Goal: Task Accomplishment & Management: Manage account settings

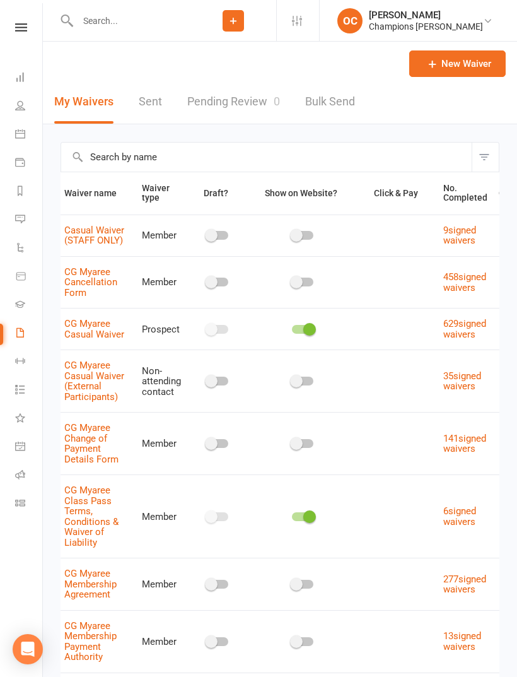
scroll to position [11, 0]
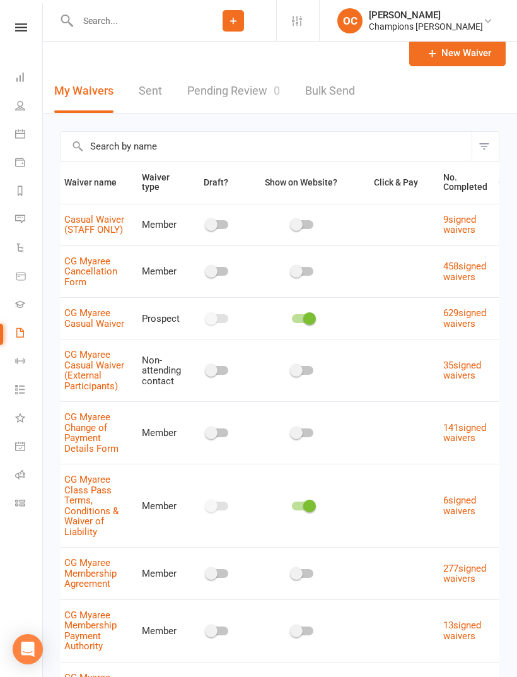
click at [26, 30] on icon at bounding box center [21, 27] width 12 height 8
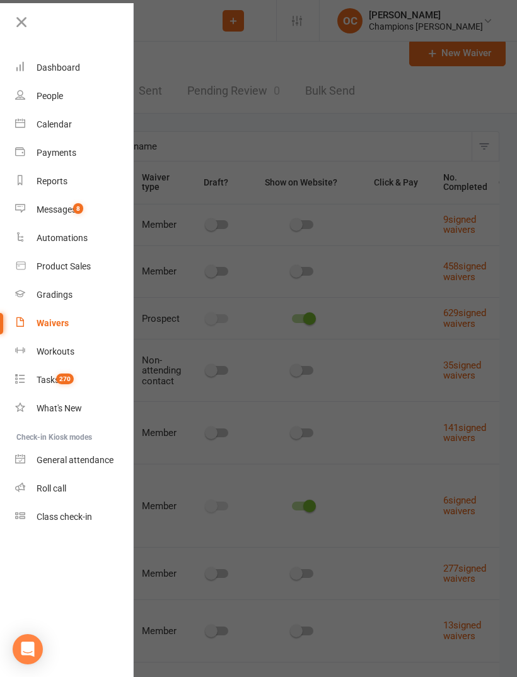
click at [71, 484] on link "Roll call" at bounding box center [74, 488] width 119 height 28
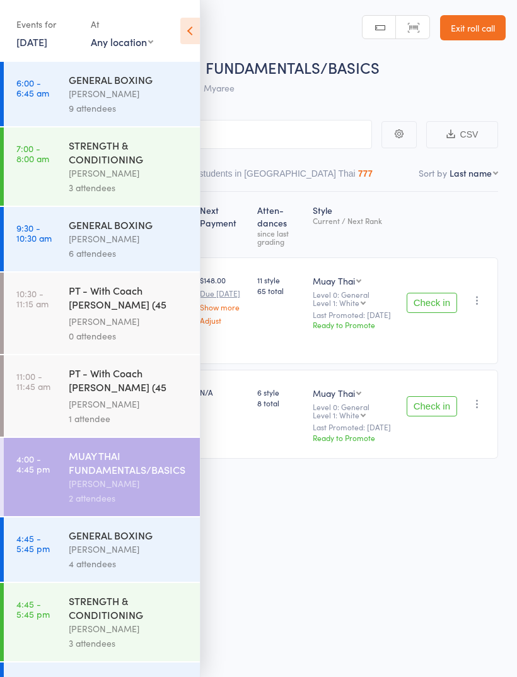
click at [331, 507] on div "Roll Call for MUAY THAI FUNDAMENTALS/BASICS 11 Aug 16:00 Eddy D'Uva Myaree Manu…" at bounding box center [258, 338] width 517 height 677
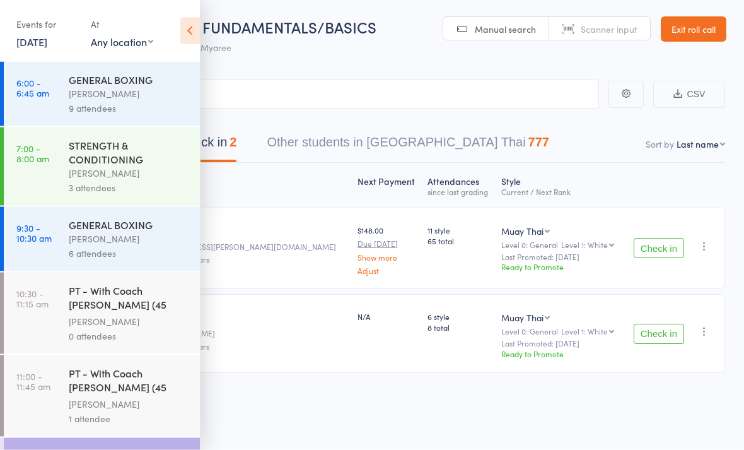
click at [186, 30] on icon at bounding box center [190, 31] width 20 height 26
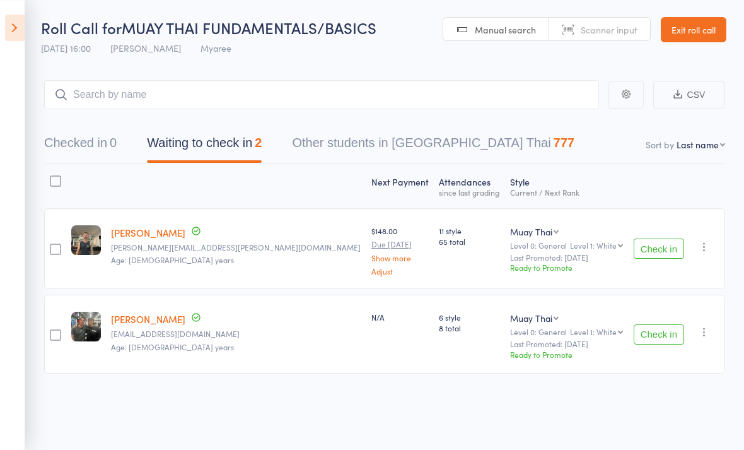
click at [517, 329] on button "Check in" at bounding box center [659, 334] width 50 height 20
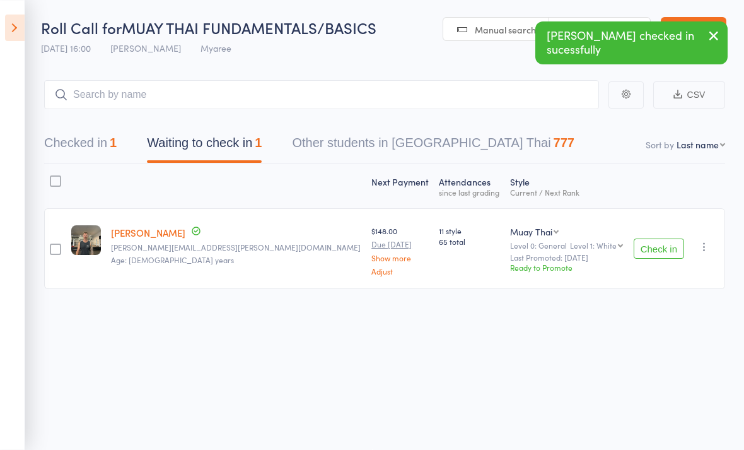
click at [9, 28] on icon at bounding box center [15, 28] width 20 height 26
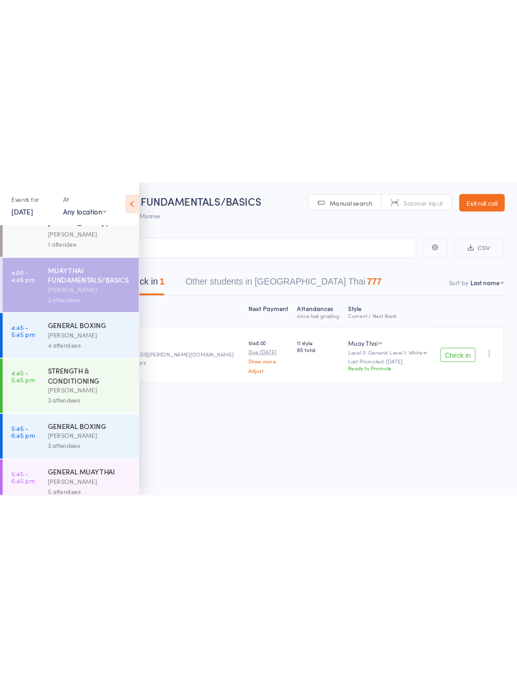
scroll to position [293, 0]
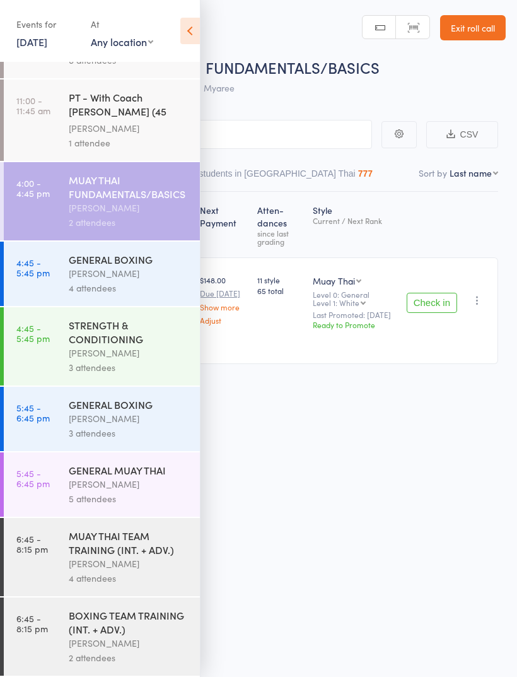
click at [187, 30] on icon at bounding box center [190, 31] width 20 height 26
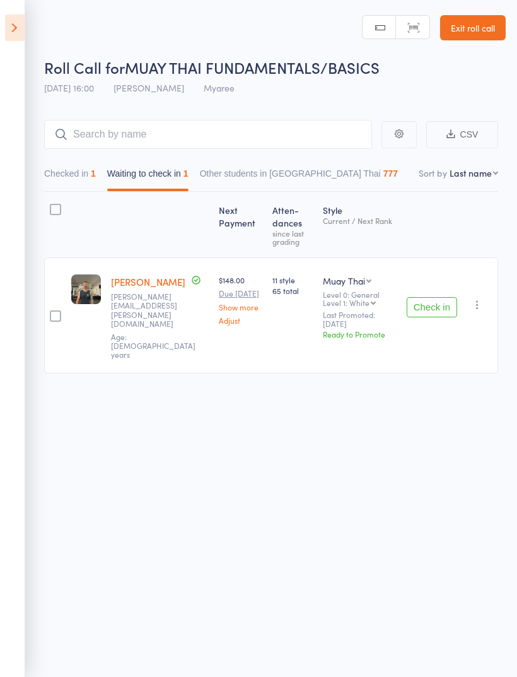
click at [21, 29] on icon at bounding box center [15, 28] width 20 height 26
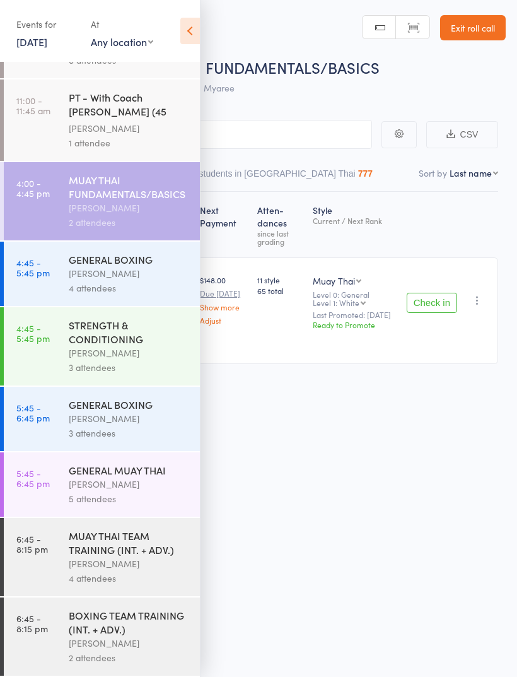
click at [474, 30] on link "Exit roll call" at bounding box center [473, 27] width 66 height 25
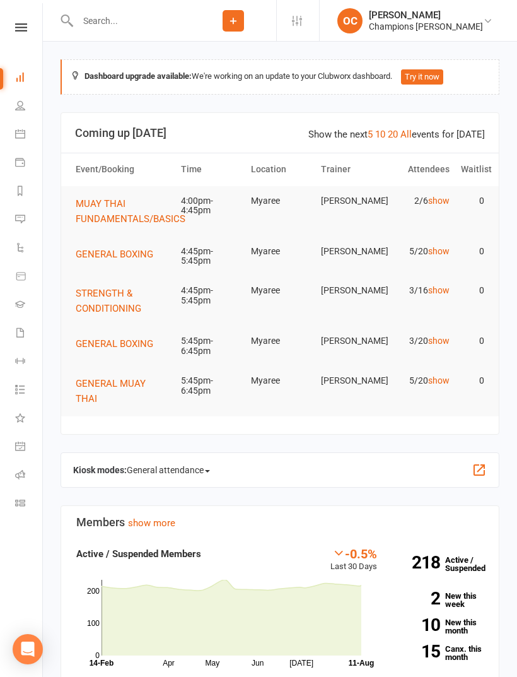
click at [143, 24] on input "text" at bounding box center [132, 21] width 117 height 18
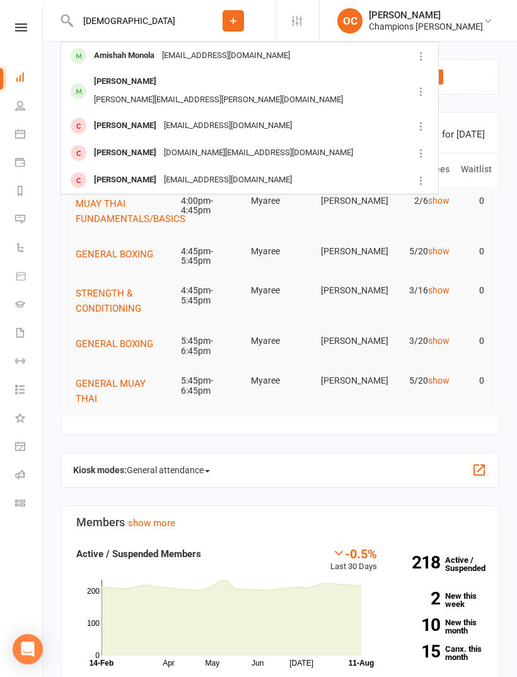
type input "[DEMOGRAPHIC_DATA]"
click at [218, 59] on div "[EMAIL_ADDRESS][DOMAIN_NAME]" at bounding box center [226, 56] width 136 height 18
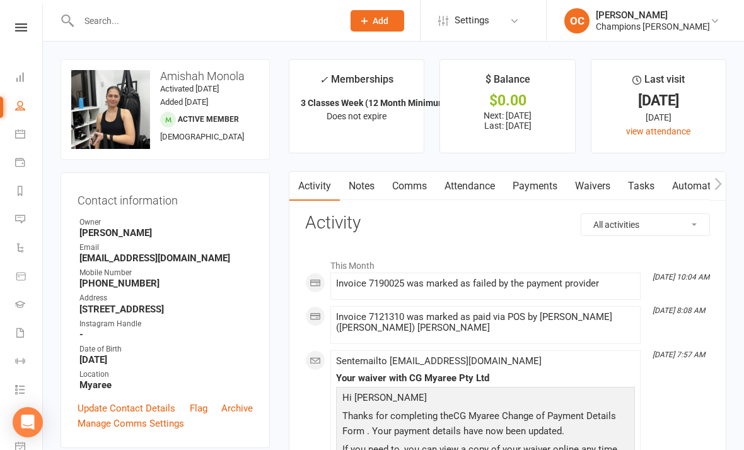
click at [517, 187] on link "Payments" at bounding box center [535, 186] width 62 height 29
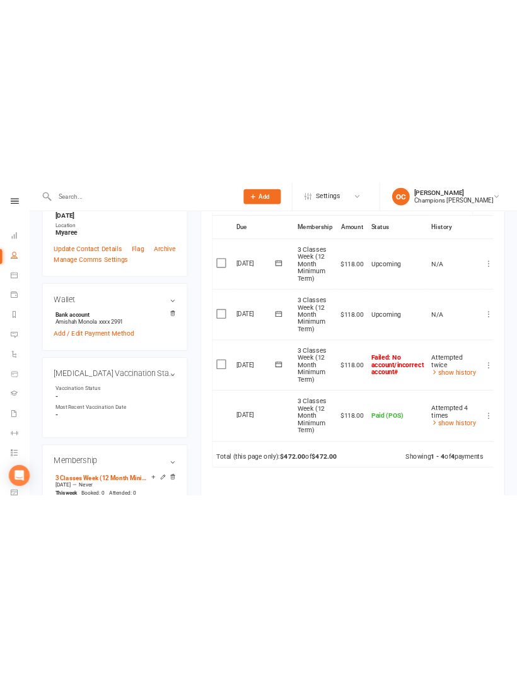
scroll to position [1941, 0]
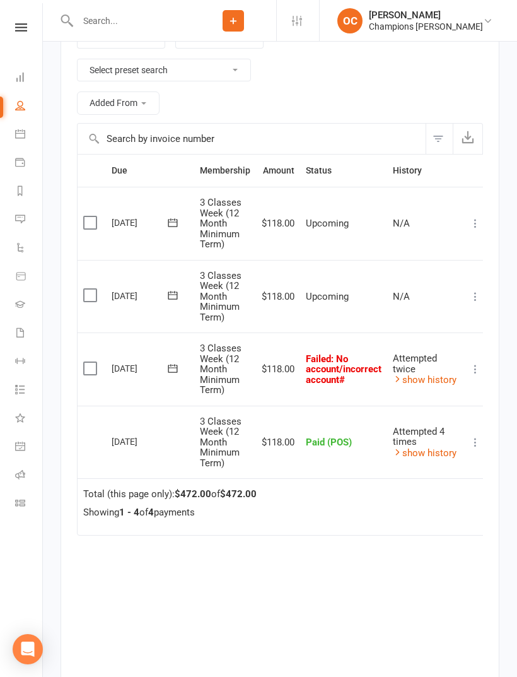
click at [91, 370] on label at bounding box center [91, 368] width 17 height 13
click at [91, 362] on input "checkbox" at bounding box center [87, 362] width 8 height 0
click at [458, 661] on button "Change status" at bounding box center [450, 648] width 100 height 26
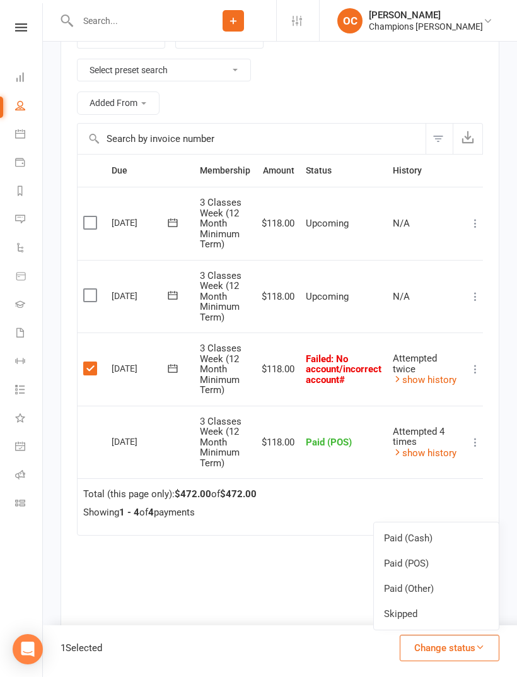
click at [433, 601] on link "Paid (Other)" at bounding box center [436, 588] width 125 height 25
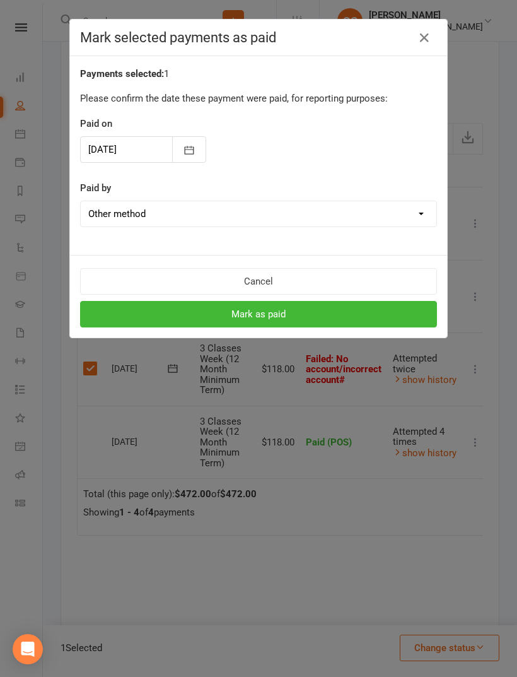
click at [310, 218] on select "Cash POS Other method" at bounding box center [259, 213] width 356 height 25
click at [321, 317] on button "Mark as paid" at bounding box center [258, 314] width 357 height 26
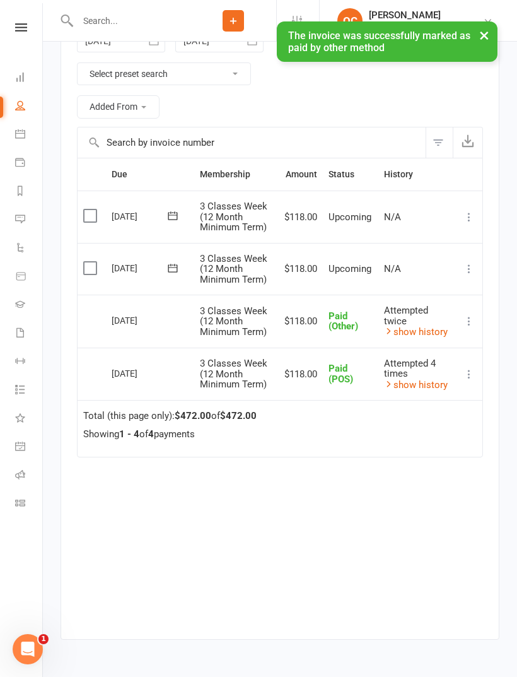
scroll to position [0, 0]
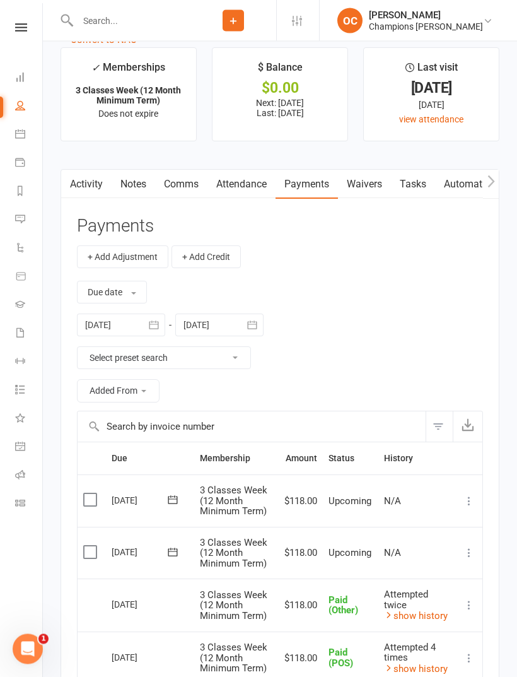
click at [138, 194] on link "Notes" at bounding box center [134, 184] width 44 height 29
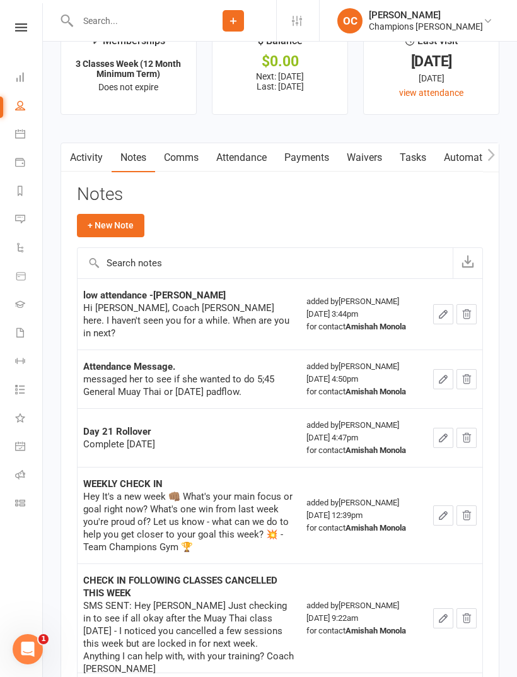
scroll to position [1690, 0]
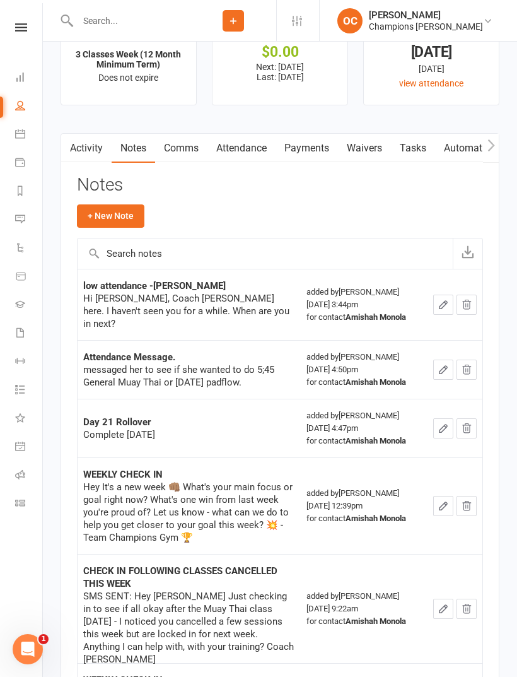
click at [127, 222] on button "+ New Note" at bounding box center [111, 215] width 68 height 23
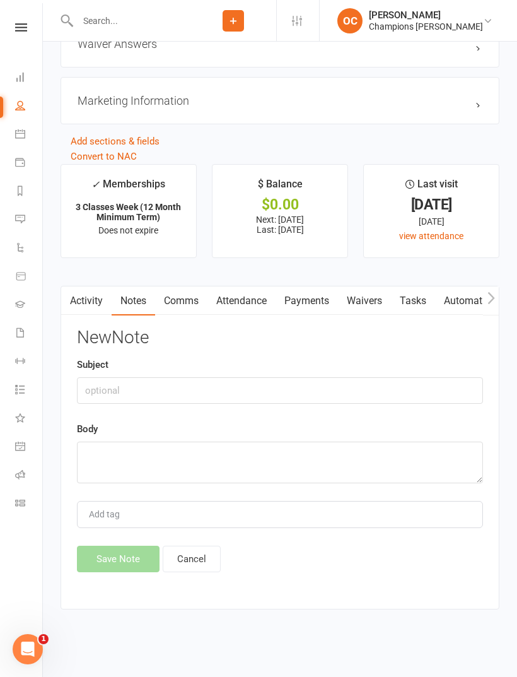
scroll to position [1515, 0]
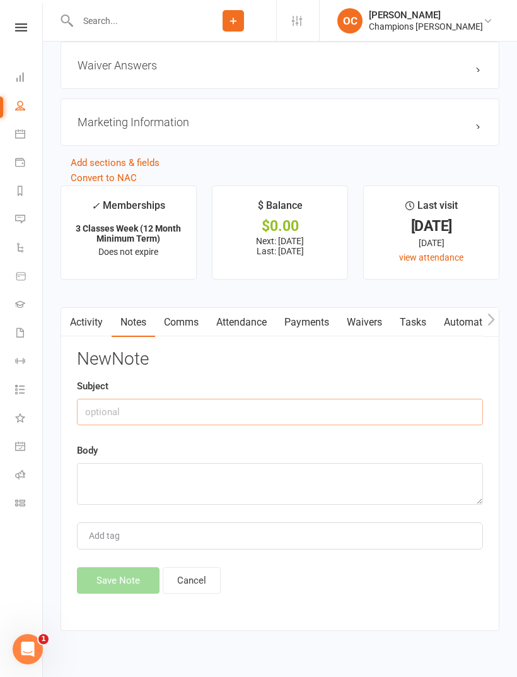
click at [212, 423] on input "text" at bounding box center [280, 412] width 406 height 26
type input "I"
type input "OD payment"
click at [111, 476] on textarea at bounding box center [280, 484] width 406 height 42
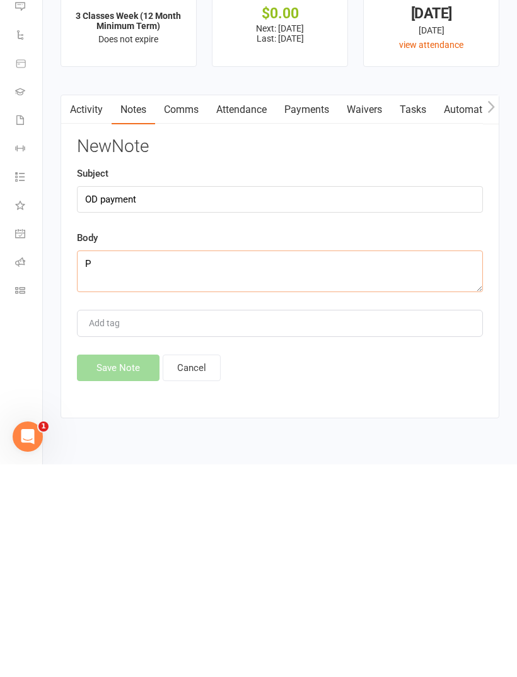
scroll to position [1556, 0]
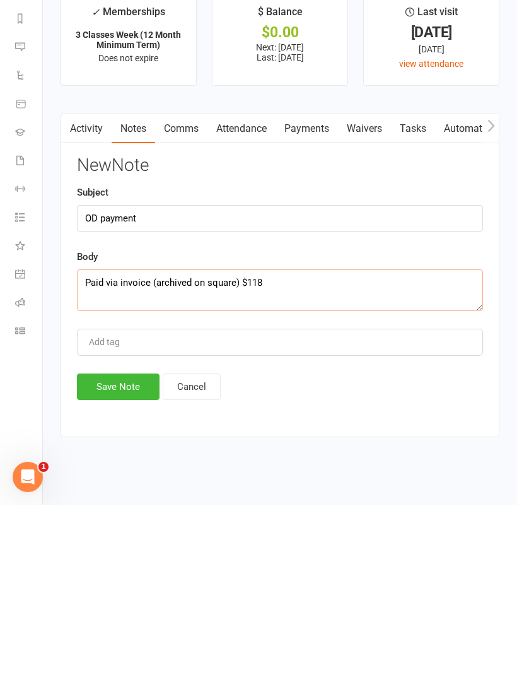
type textarea "Paid via invoice (archived on square) $118"
click at [102, 546] on button "Save Note" at bounding box center [118, 559] width 83 height 26
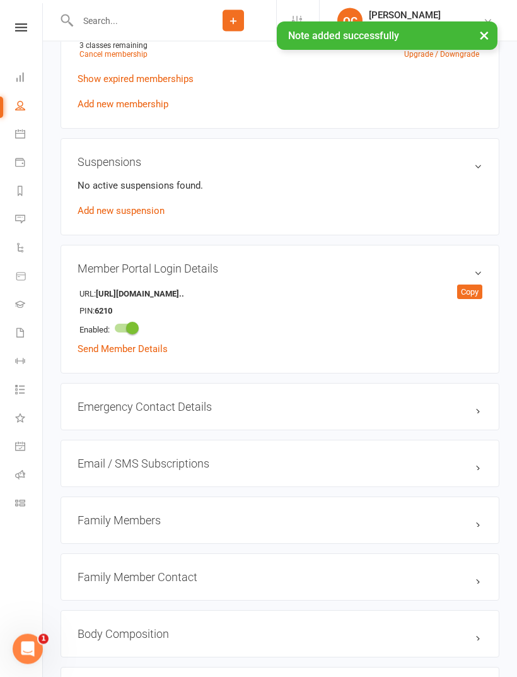
scroll to position [720, 0]
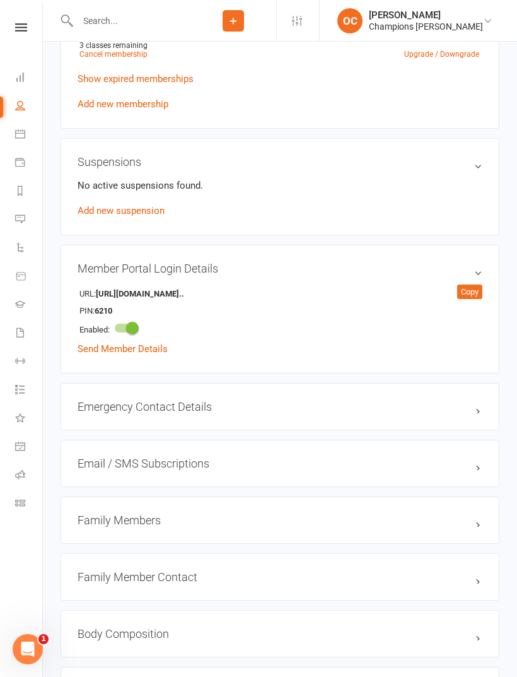
click at [23, 31] on icon at bounding box center [21, 27] width 12 height 8
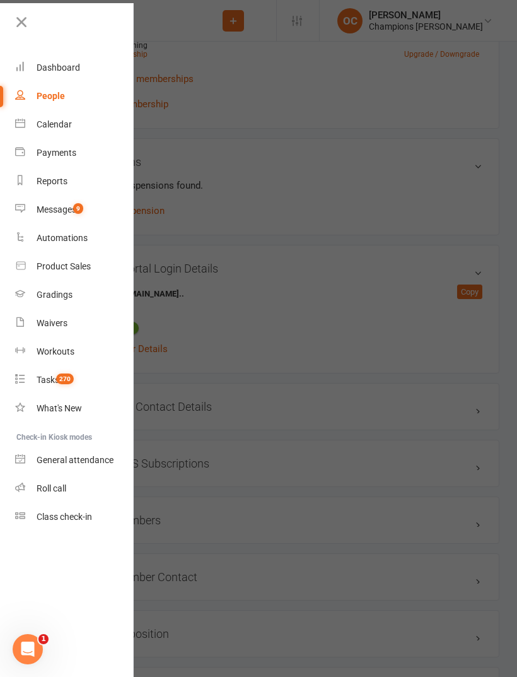
click at [69, 486] on link "Roll call" at bounding box center [74, 488] width 119 height 28
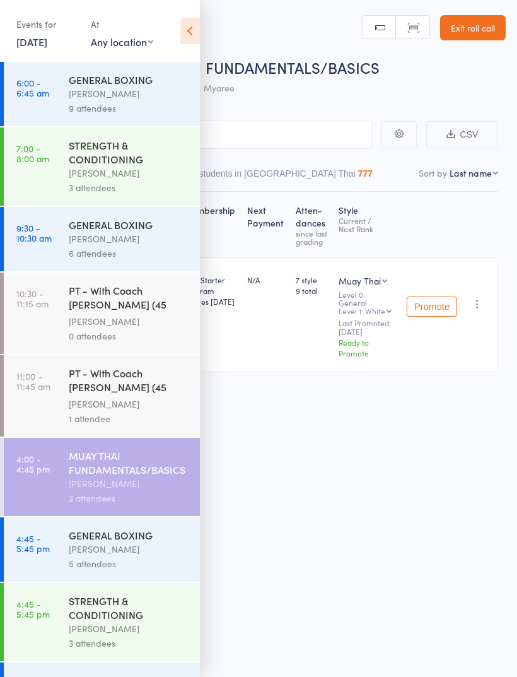
click at [329, 433] on div "Roll Call for MUAY THAI FUNDAMENTALS/BASICS [DATE] 16:00 [PERSON_NAME] Myaree M…" at bounding box center [258, 338] width 517 height 677
click at [187, 34] on icon at bounding box center [190, 31] width 20 height 26
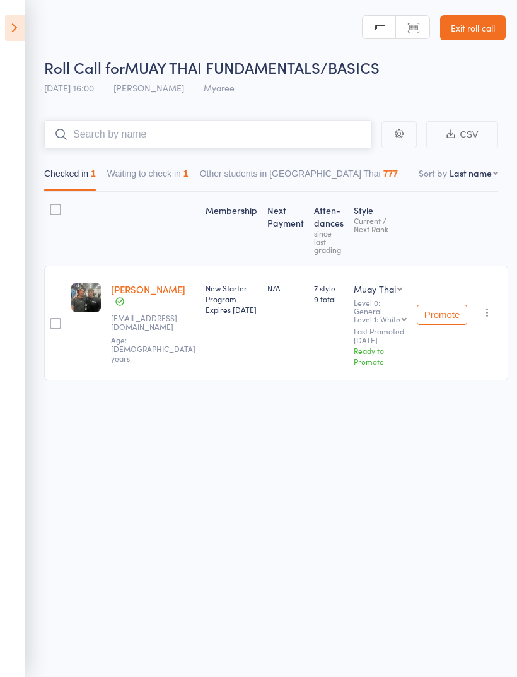
click at [256, 141] on input "search" at bounding box center [208, 134] width 328 height 29
click at [179, 172] on button "Waiting to check in 1" at bounding box center [147, 176] width 81 height 29
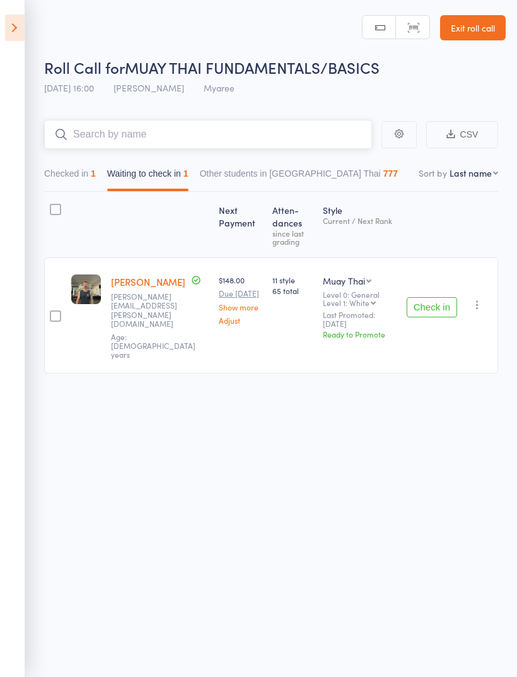
click at [235, 127] on input "search" at bounding box center [208, 134] width 328 height 29
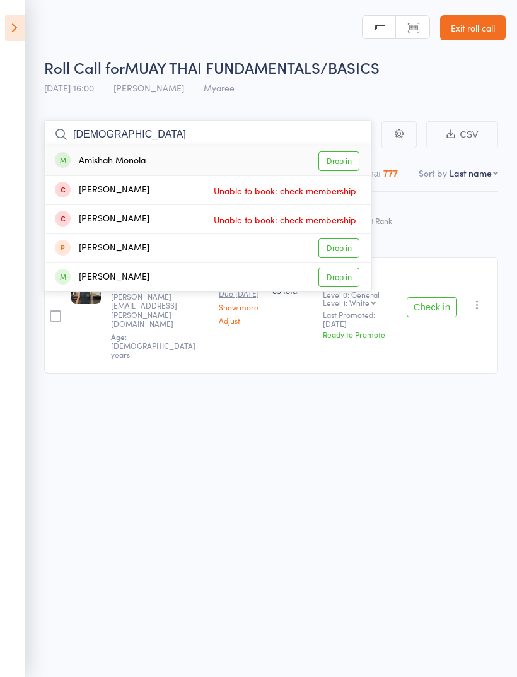
type input "Amish"
click at [340, 161] on link "Drop in" at bounding box center [339, 161] width 41 height 20
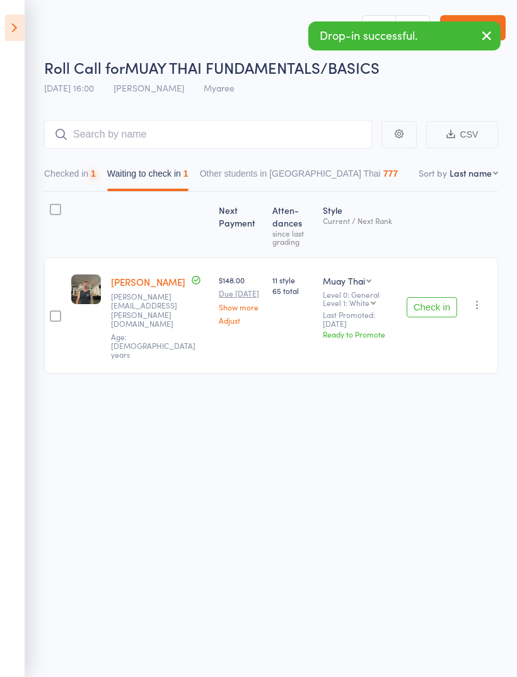
click at [437, 300] on button "Check in" at bounding box center [432, 307] width 50 height 20
